Goal: Find contact information: Find contact information

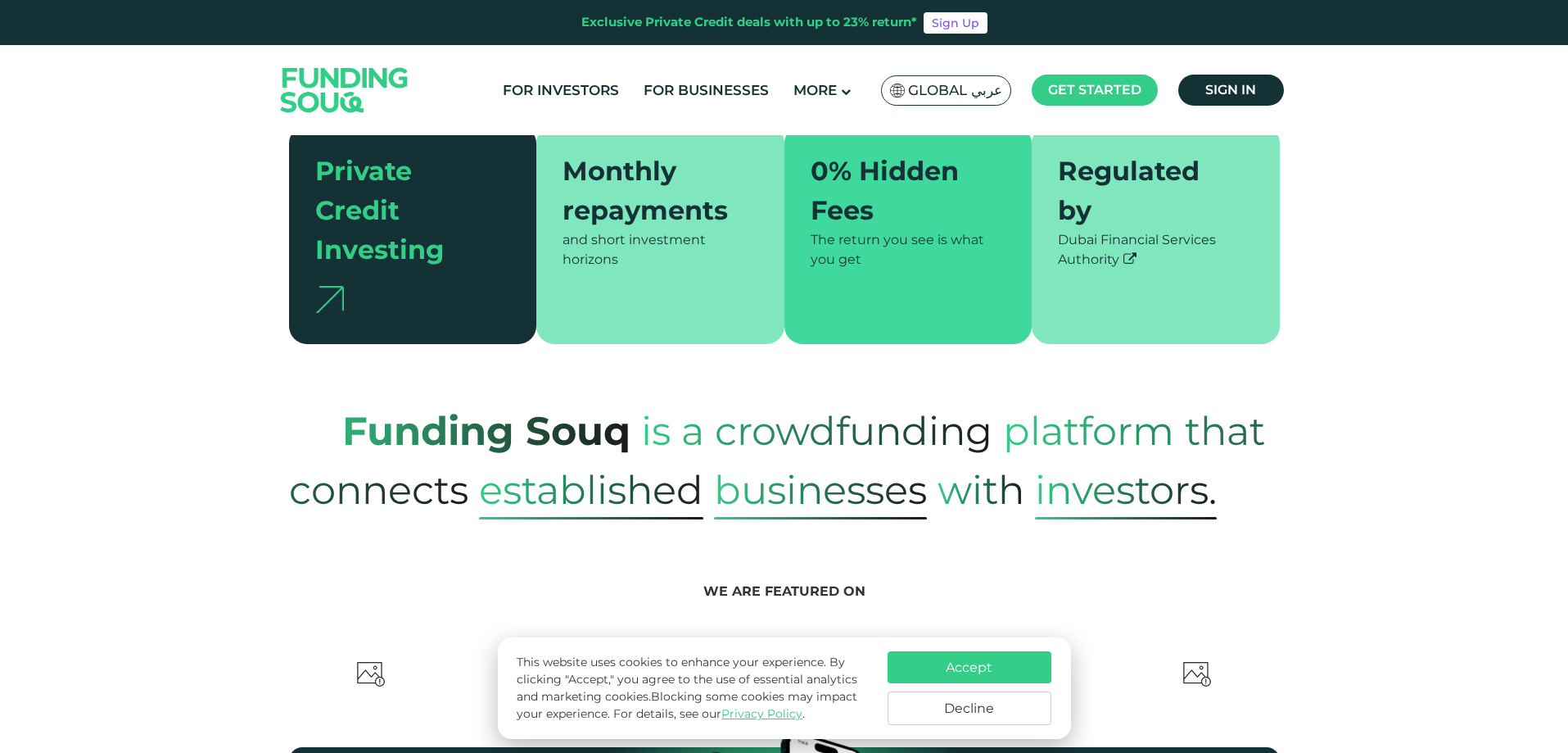
scroll to position [492, 0]
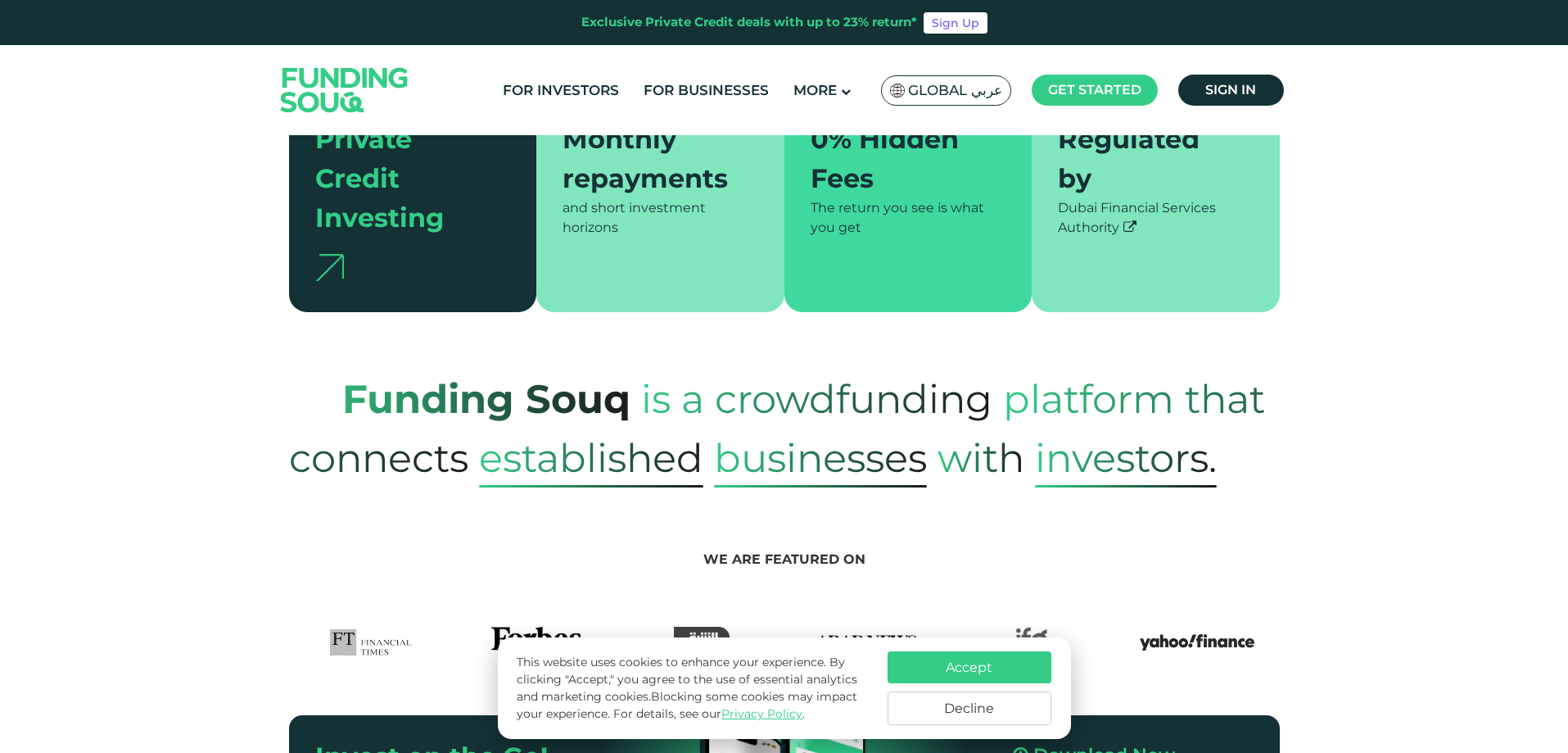
click at [920, 376] on span "is a crowdfunding" at bounding box center [817, 399] width 351 height 80
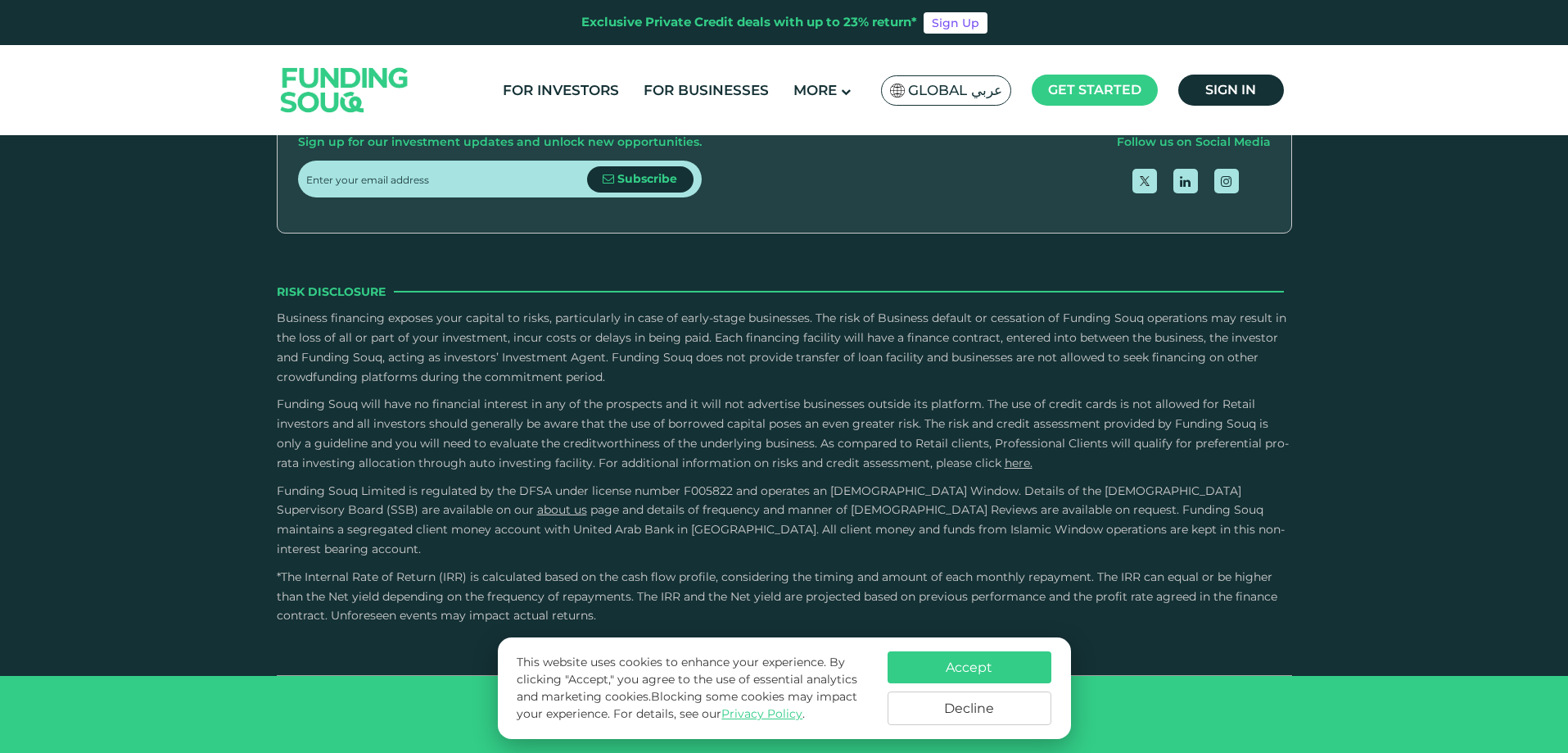
type tc-range-slider "4"
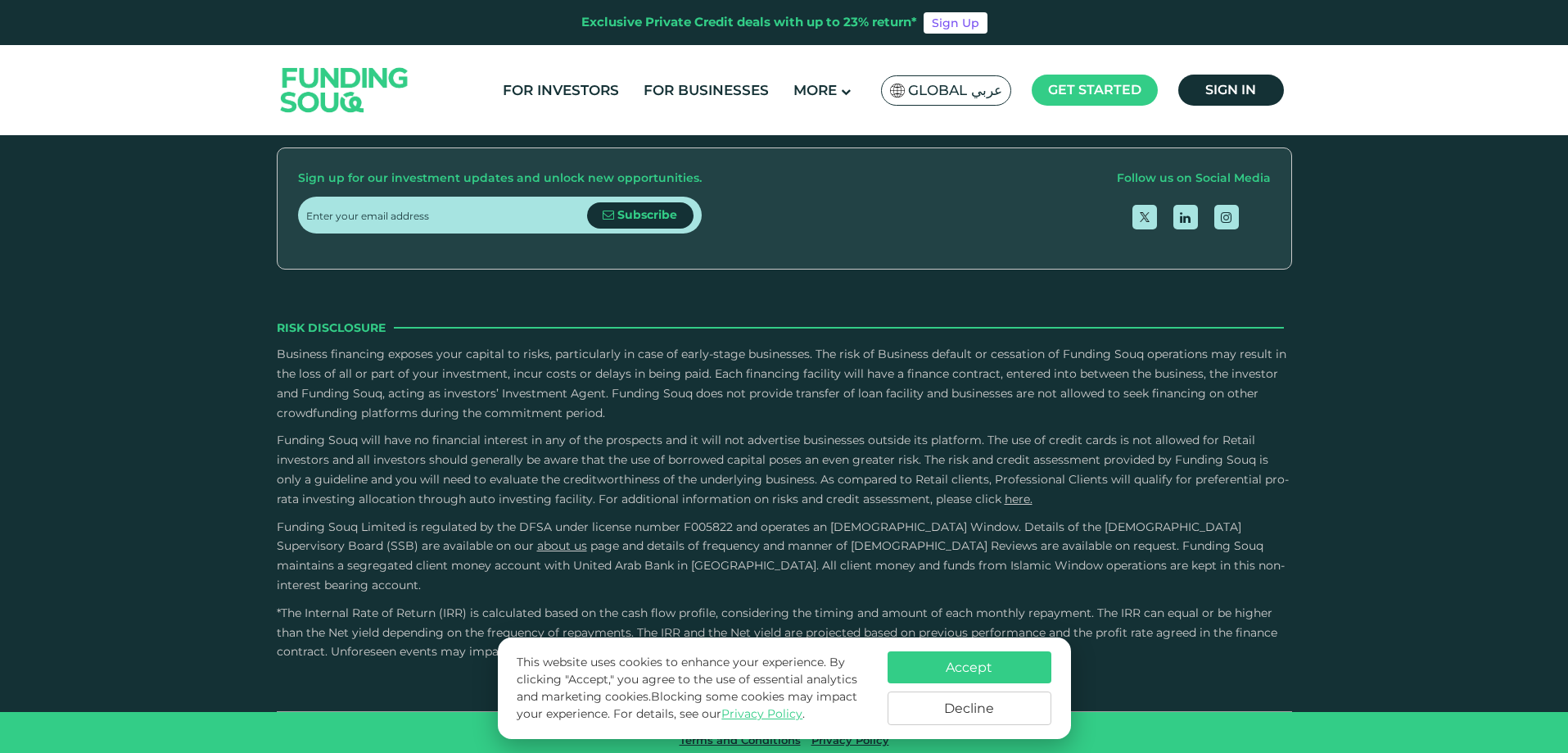
scroll to position [4758, 0]
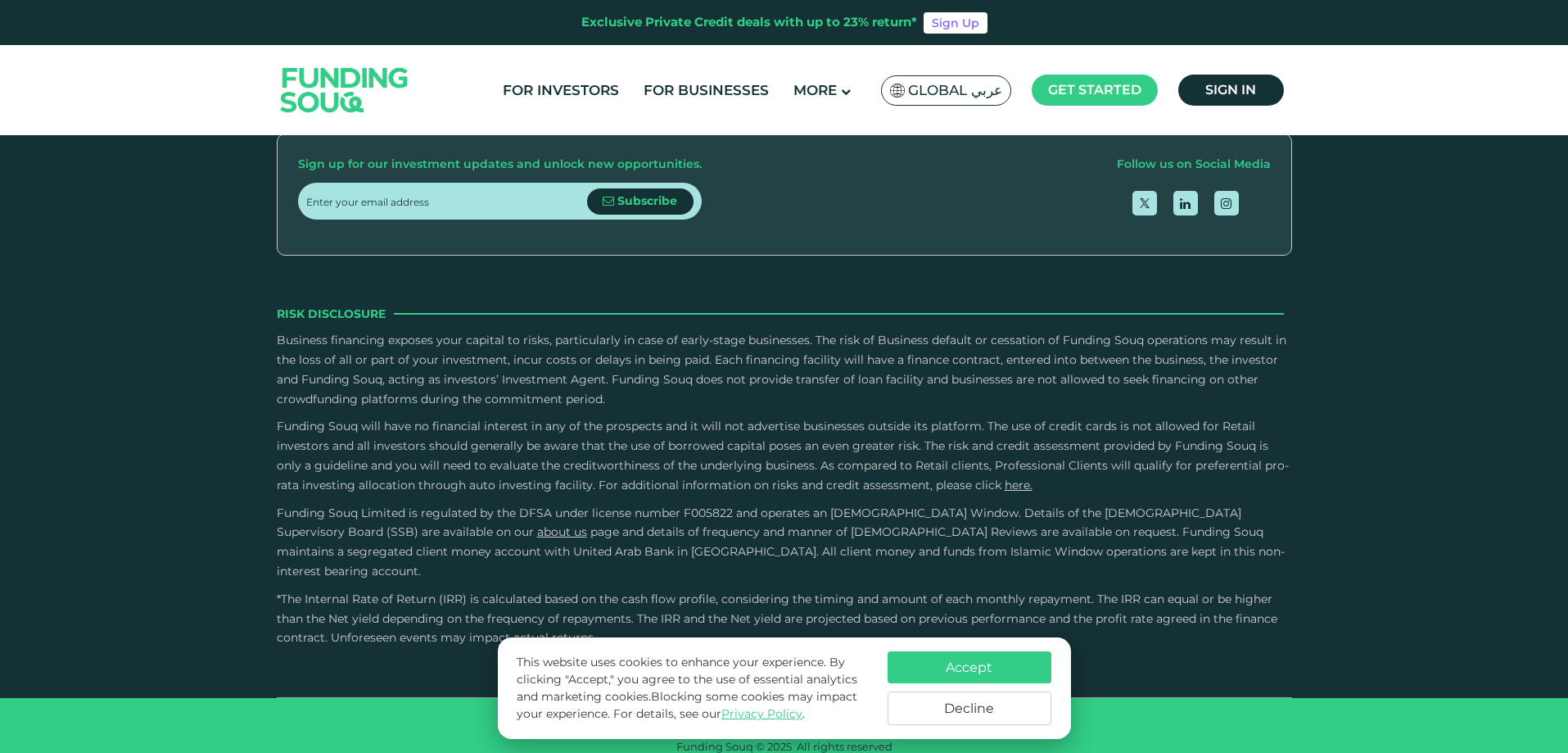
click at [786, 18] on span "Careers" at bounding box center [771, 10] width 49 height 15
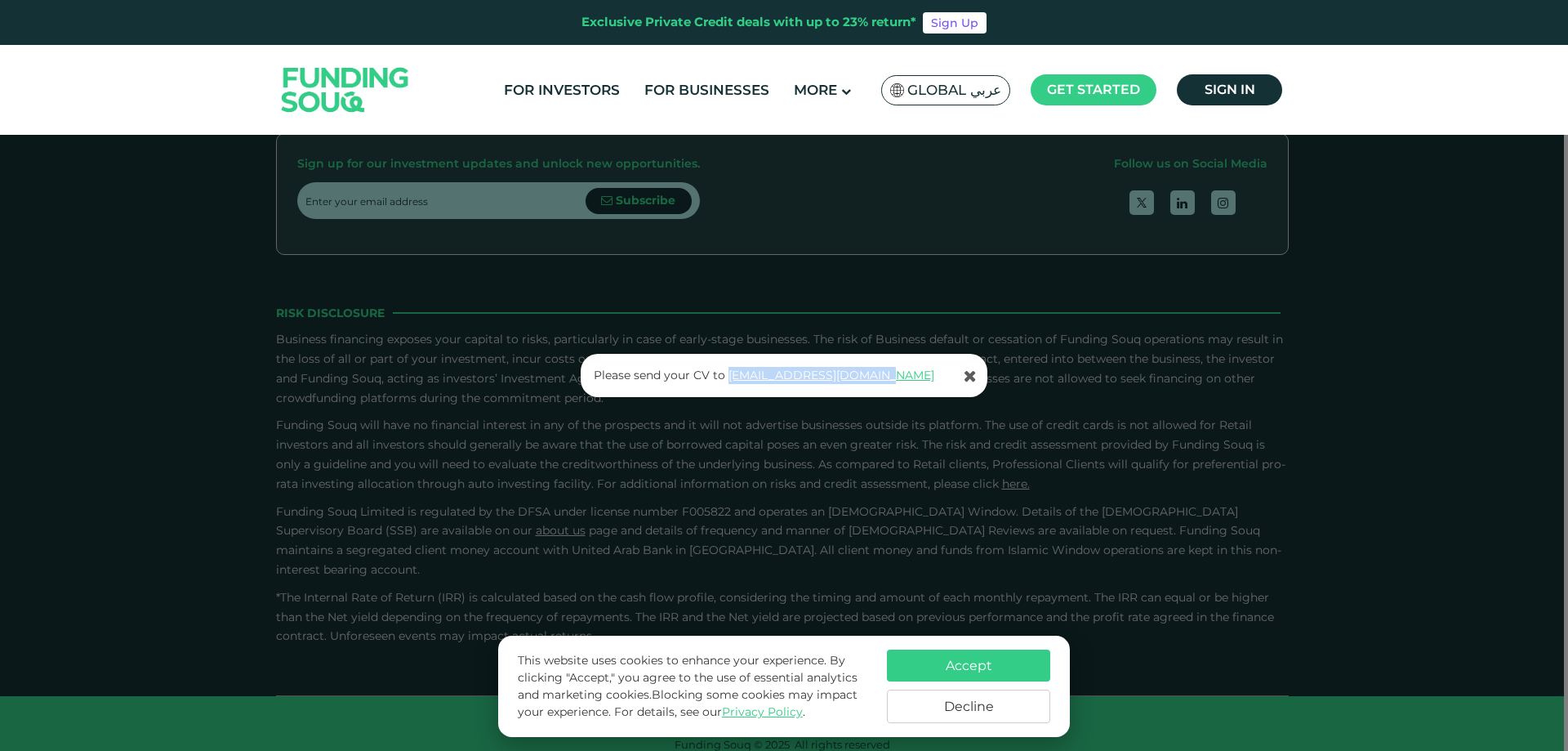
drag, startPoint x: 887, startPoint y: 375, endPoint x: 726, endPoint y: 372, distance: 161.0
click at [726, 372] on p "Please send your CV to [EMAIL_ADDRESS][DOMAIN_NAME]" at bounding box center [785, 375] width 382 height 17
click at [975, 377] on icon at bounding box center [969, 376] width 13 height 16
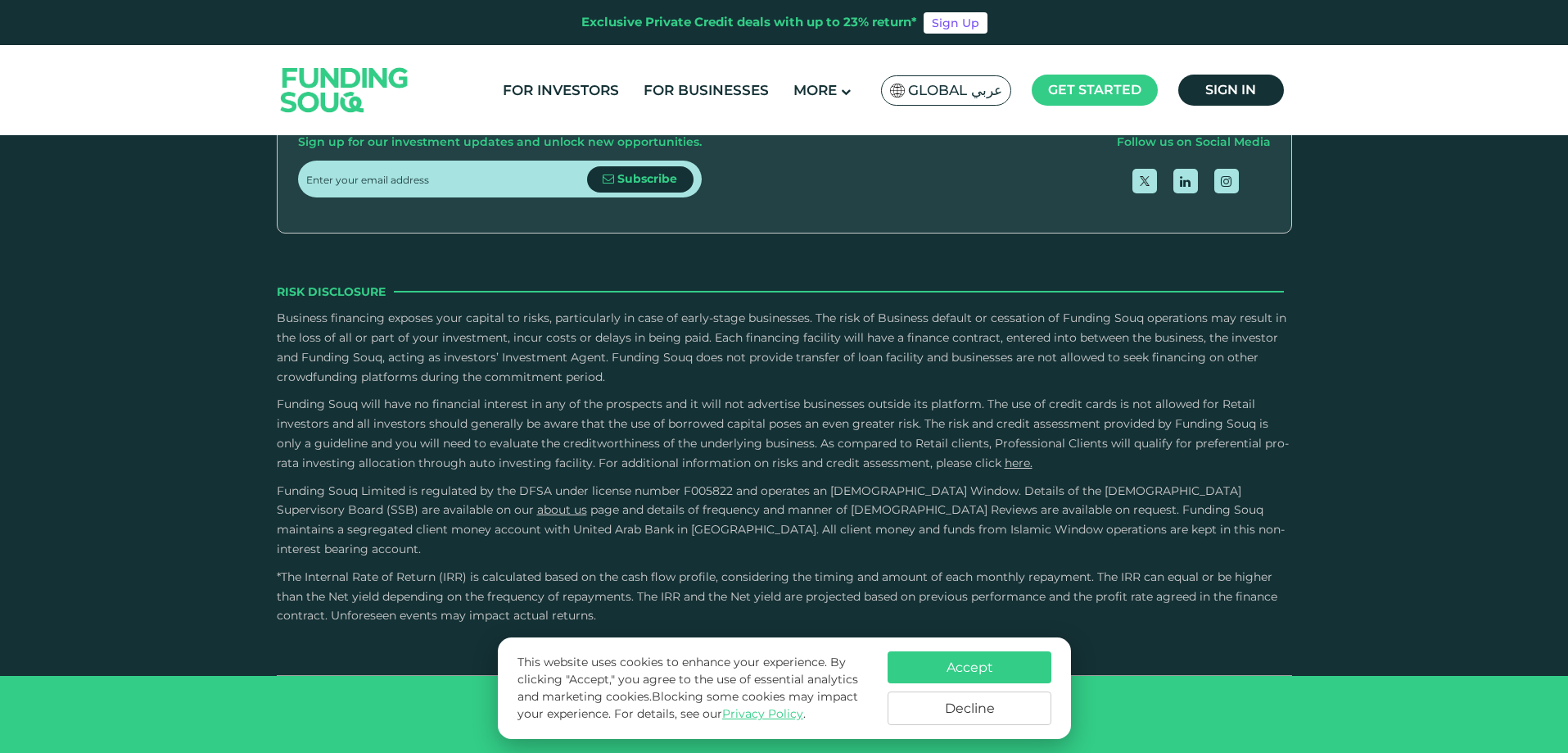
scroll to position [4676, 0]
